Goal: Task Accomplishment & Management: Manage account settings

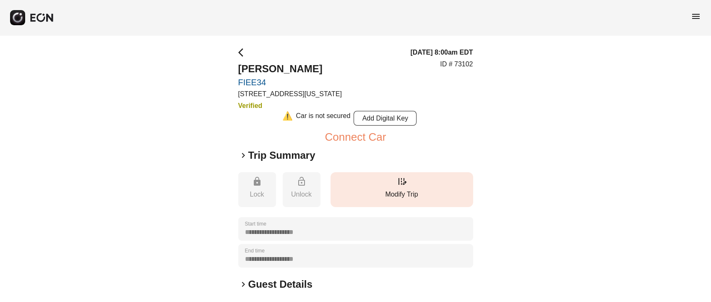
click at [392, 180] on button "edit_road Modify Trip" at bounding box center [402, 189] width 143 height 35
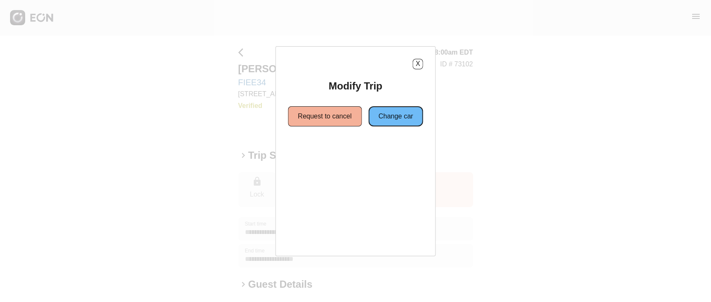
click at [399, 121] on button "Change car" at bounding box center [395, 116] width 55 height 20
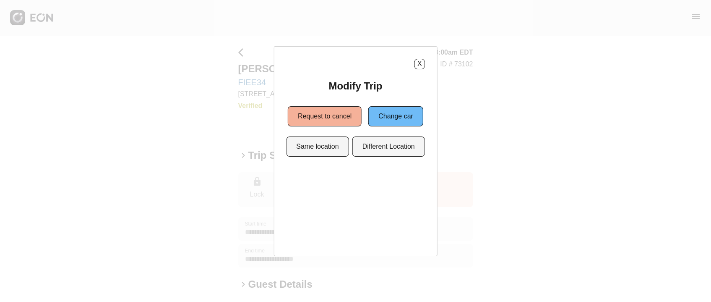
click at [313, 159] on div "X Modify Trip Request to cancel Change car Same location Different Location" at bounding box center [356, 151] width 164 height 210
click at [318, 148] on button "Same location" at bounding box center [317, 146] width 63 height 20
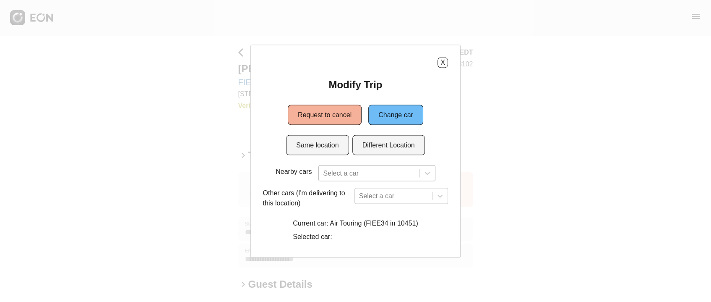
click at [352, 174] on div "Select a car" at bounding box center [376, 173] width 117 height 16
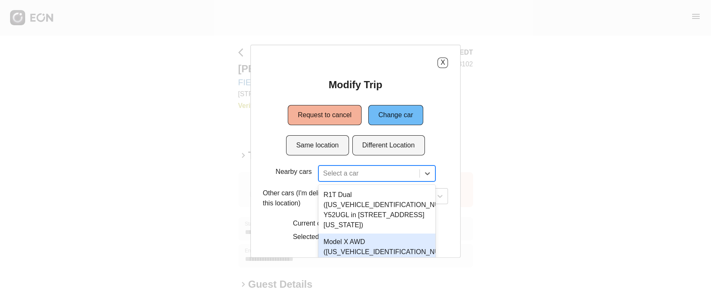
click at [369, 177] on div "7 results available. Use Up and Down to choose options, press Enter to select t…" at bounding box center [376, 173] width 117 height 16
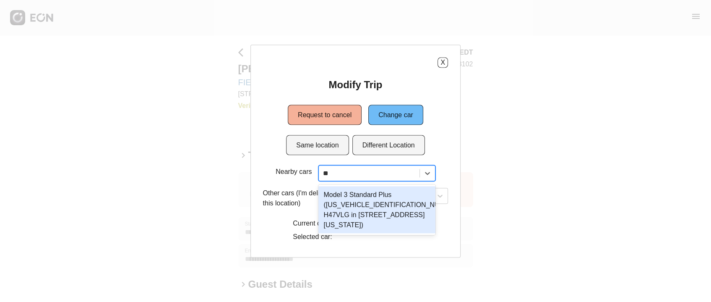
type input "*"
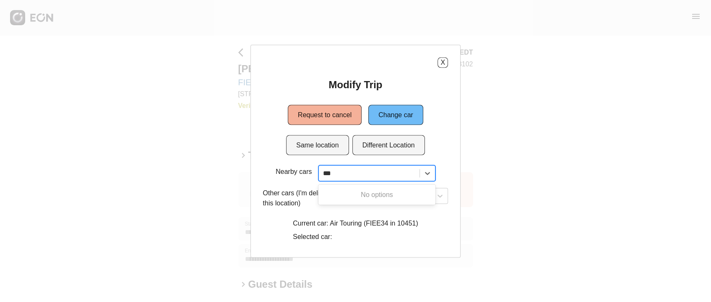
type input "***"
click at [305, 211] on div "Nearby cars Select a car Other cars (I'm delivering to this location) Select a …" at bounding box center [355, 205] width 185 height 80
click at [370, 191] on div "Select a car" at bounding box center [401, 196] width 94 height 16
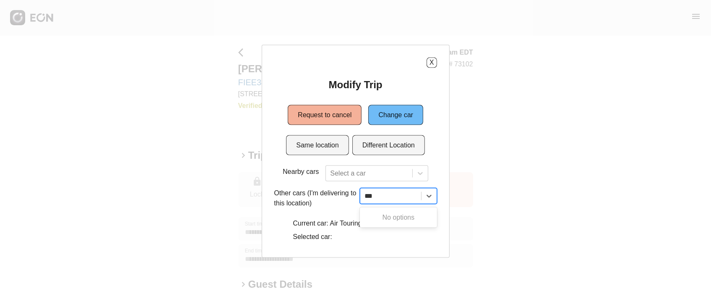
type input "***"
click at [394, 197] on div "option , selected. Select is focused ,type to refine list, press Down to open t…" at bounding box center [401, 196] width 94 height 16
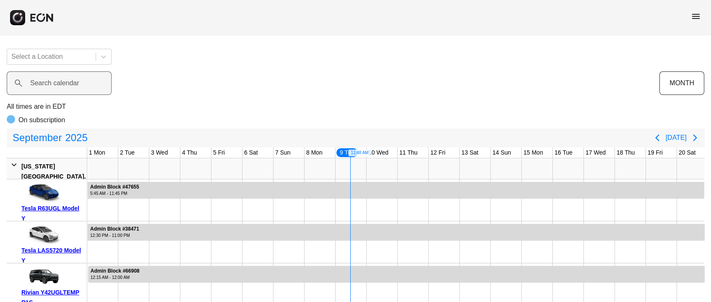
click at [47, 86] on label "Search calendar" at bounding box center [54, 83] width 49 height 10
click at [47, 86] on calendar "Search calendar" at bounding box center [59, 82] width 105 height 23
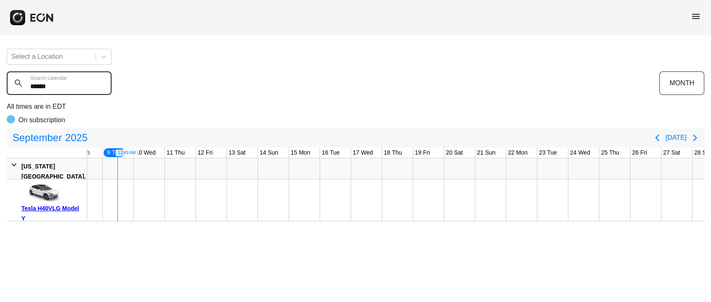
type calendar "******"
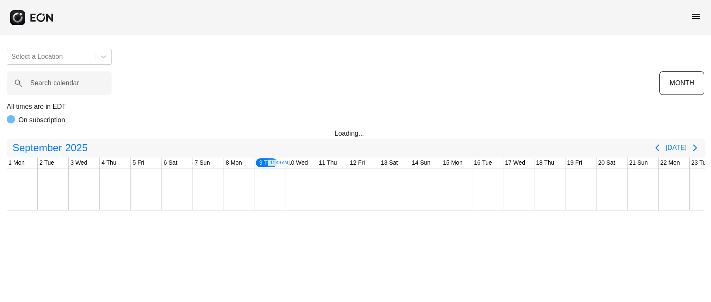
scroll to position [0, 233]
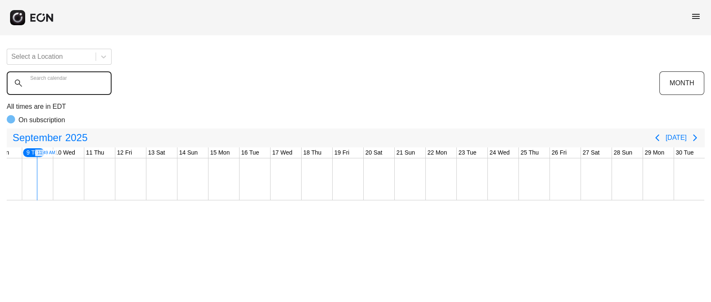
click at [87, 85] on calendar "Search calendar" at bounding box center [59, 82] width 105 height 23
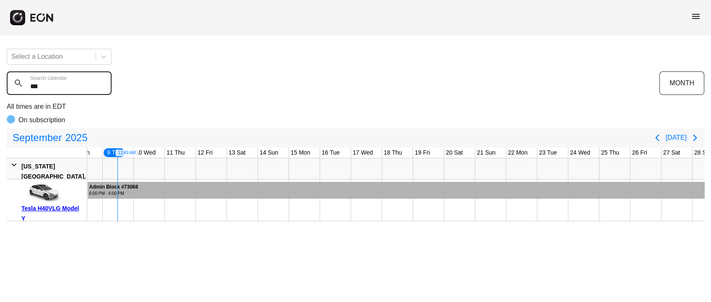
type calendar "***"
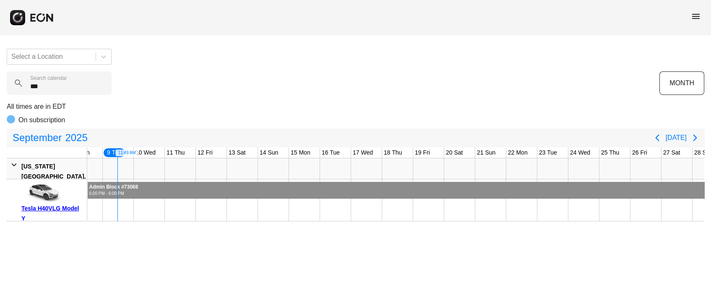
click at [304, 186] on div at bounding box center [425, 190] width 721 height 17
click at [303, 186] on div at bounding box center [425, 190] width 721 height 17
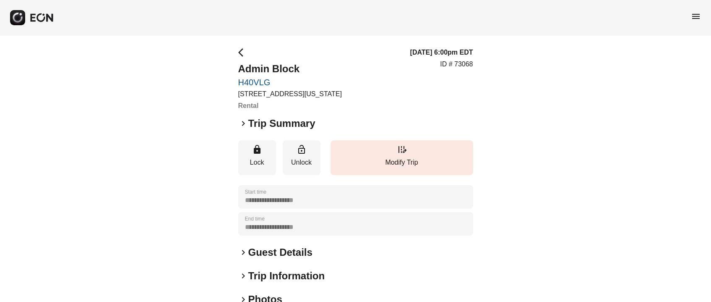
scroll to position [144, 0]
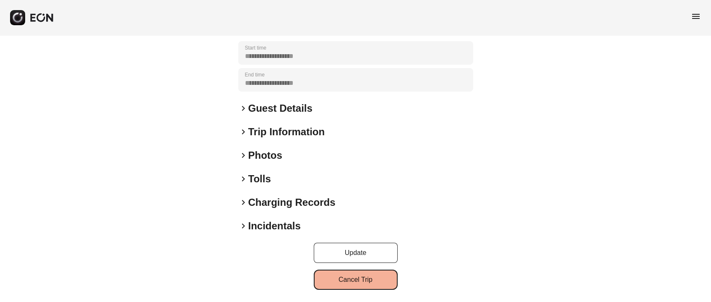
click at [375, 282] on button "Cancel Trip" at bounding box center [356, 279] width 84 height 20
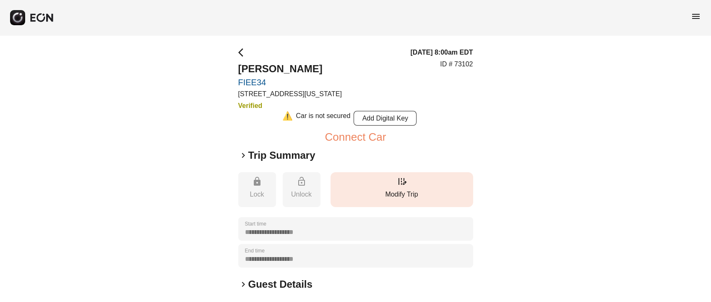
click at [417, 202] on button "edit_road Modify Trip" at bounding box center [402, 189] width 143 height 35
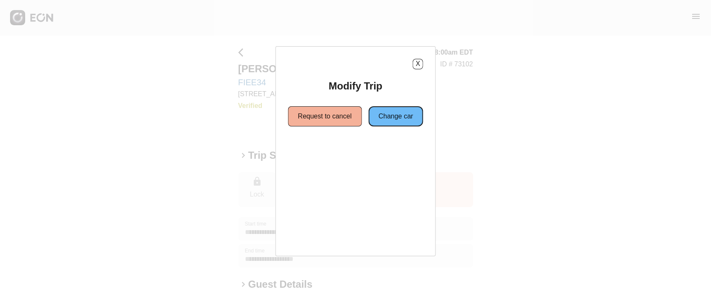
drag, startPoint x: 409, startPoint y: 107, endPoint x: 402, endPoint y: 123, distance: 18.2
click at [410, 107] on button "Change car" at bounding box center [395, 116] width 55 height 20
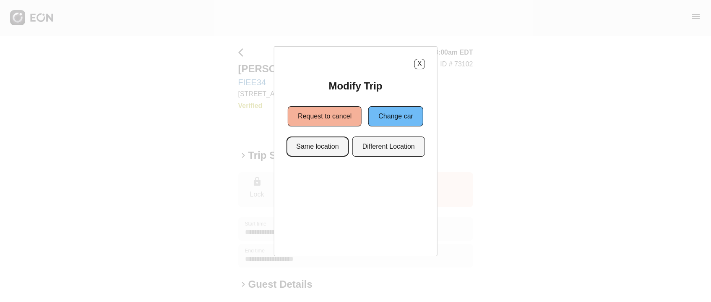
click at [320, 151] on button "Same location" at bounding box center [317, 146] width 63 height 20
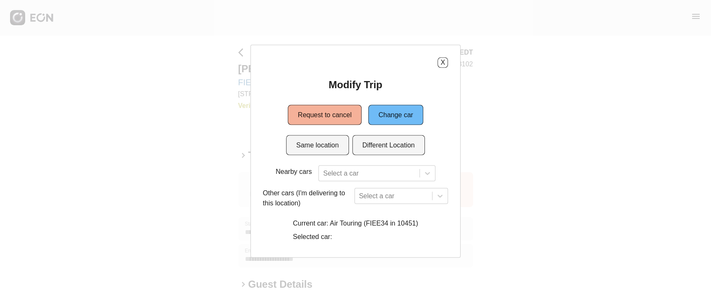
click at [364, 162] on div "Modify Trip Request to cancel Change car Same location Different Location Nearb…" at bounding box center [355, 161] width 185 height 167
click at [364, 167] on div "Select a car" at bounding box center [376, 173] width 117 height 16
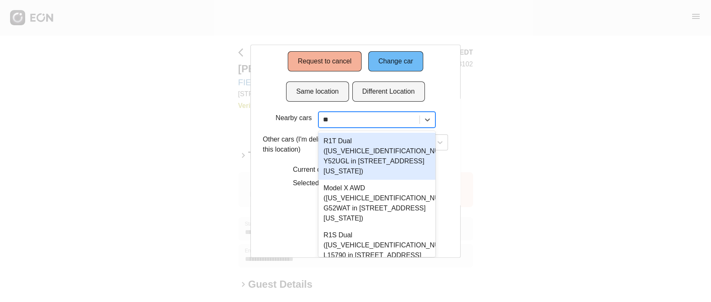
scroll to position [25, 0]
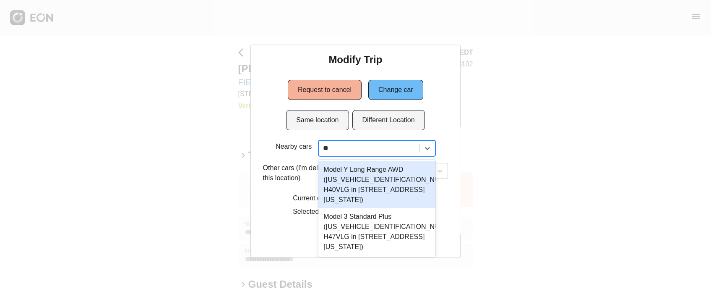
type input "***"
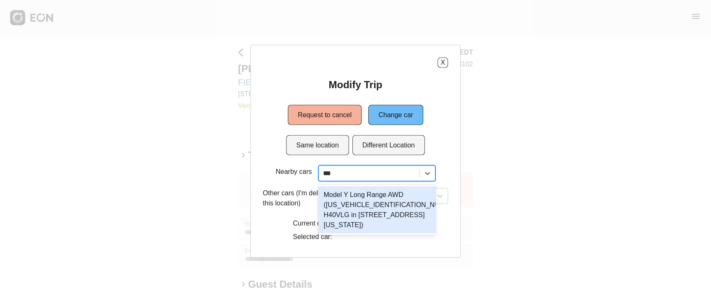
click at [381, 197] on div "Model Y Long Range AWD ([US_VEHICLE_IDENTIFICATION_NUMBER] H40VLG in [STREET_AD…" at bounding box center [376, 209] width 117 height 47
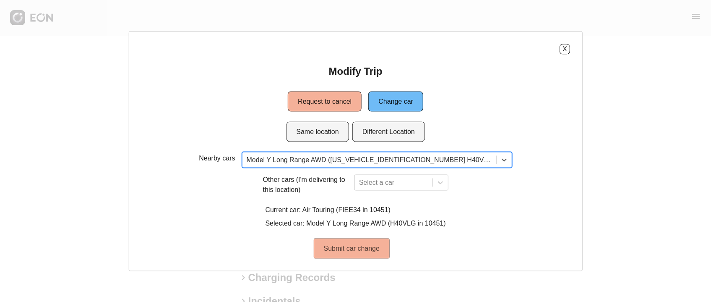
scroll to position [149, 0]
click at [358, 247] on button "Submit car change" at bounding box center [352, 248] width 76 height 20
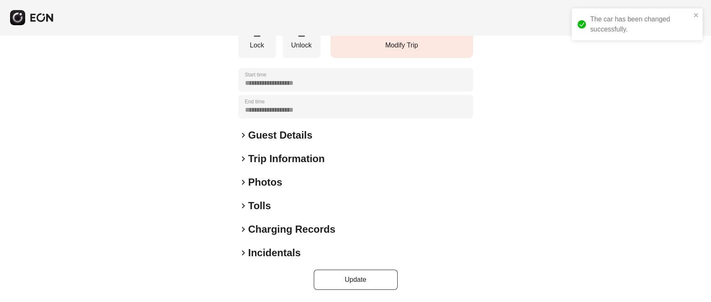
scroll to position [104, 0]
click at [635, 20] on div "The car has been changed successfully." at bounding box center [640, 24] width 101 height 20
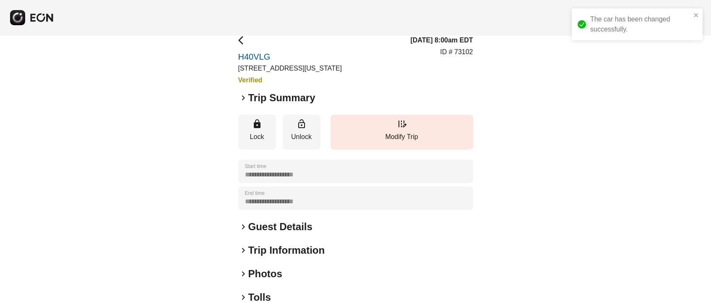
scroll to position [0, 0]
